Goal: Information Seeking & Learning: Learn about a topic

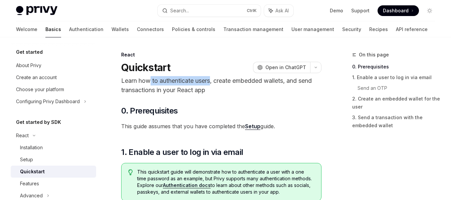
drag, startPoint x: 172, startPoint y: 77, endPoint x: 214, endPoint y: 79, distance: 42.1
click at [214, 79] on p "Learn how to authenticate users, create embedded wallets, and send transactions…" at bounding box center [221, 85] width 200 height 19
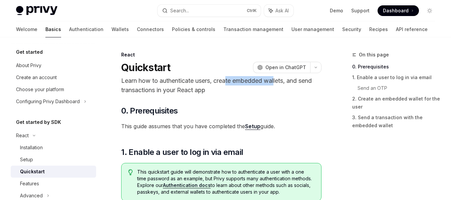
drag, startPoint x: 228, startPoint y: 80, endPoint x: 278, endPoint y: 84, distance: 50.2
click at [278, 84] on p "Learn how to authenticate users, create embedded wallets, and send transactions…" at bounding box center [221, 85] width 200 height 19
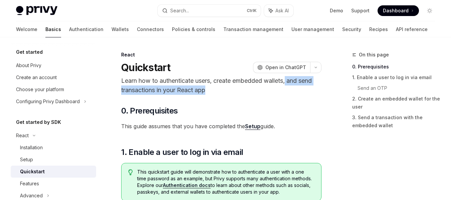
drag, startPoint x: 300, startPoint y: 80, endPoint x: 211, endPoint y: 98, distance: 91.0
click at [210, 89] on p "Learn how to authenticate users, create embedded wallets, and send transactions…" at bounding box center [221, 85] width 200 height 19
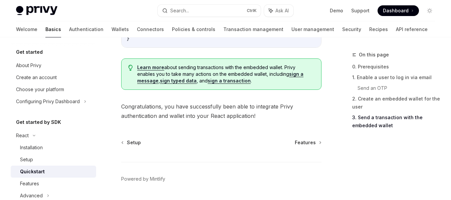
scroll to position [773, 0]
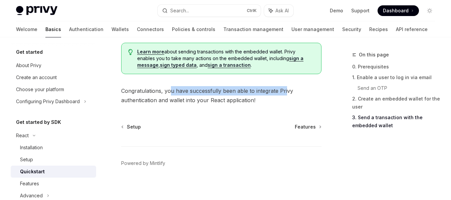
drag, startPoint x: 171, startPoint y: 88, endPoint x: 286, endPoint y: 90, distance: 114.5
click at [287, 86] on span "Congratulations, you have successfully been able to integrate Privy authenticat…" at bounding box center [221, 95] width 200 height 19
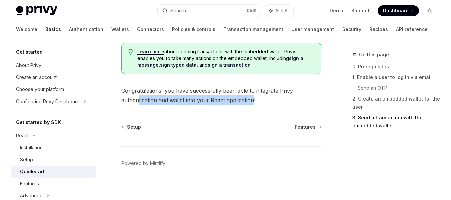
drag, startPoint x: 138, startPoint y: 97, endPoint x: 254, endPoint y: 96, distance: 116.1
click at [254, 96] on span "Congratulations, you have successfully been able to integrate Privy authenticat…" at bounding box center [221, 95] width 200 height 19
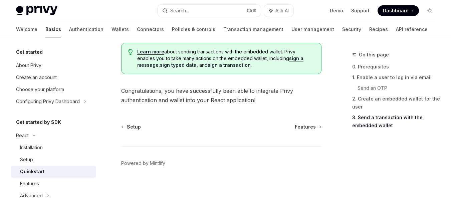
click at [148, 86] on span "Congratulations, you have successfully been able to integrate Privy authenticat…" at bounding box center [221, 95] width 200 height 19
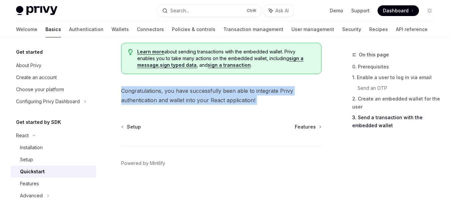
click at [148, 86] on span "Congratulations, you have successfully been able to integrate Privy authenticat…" at bounding box center [221, 95] width 200 height 19
